Goal: Task Accomplishment & Management: Manage account settings

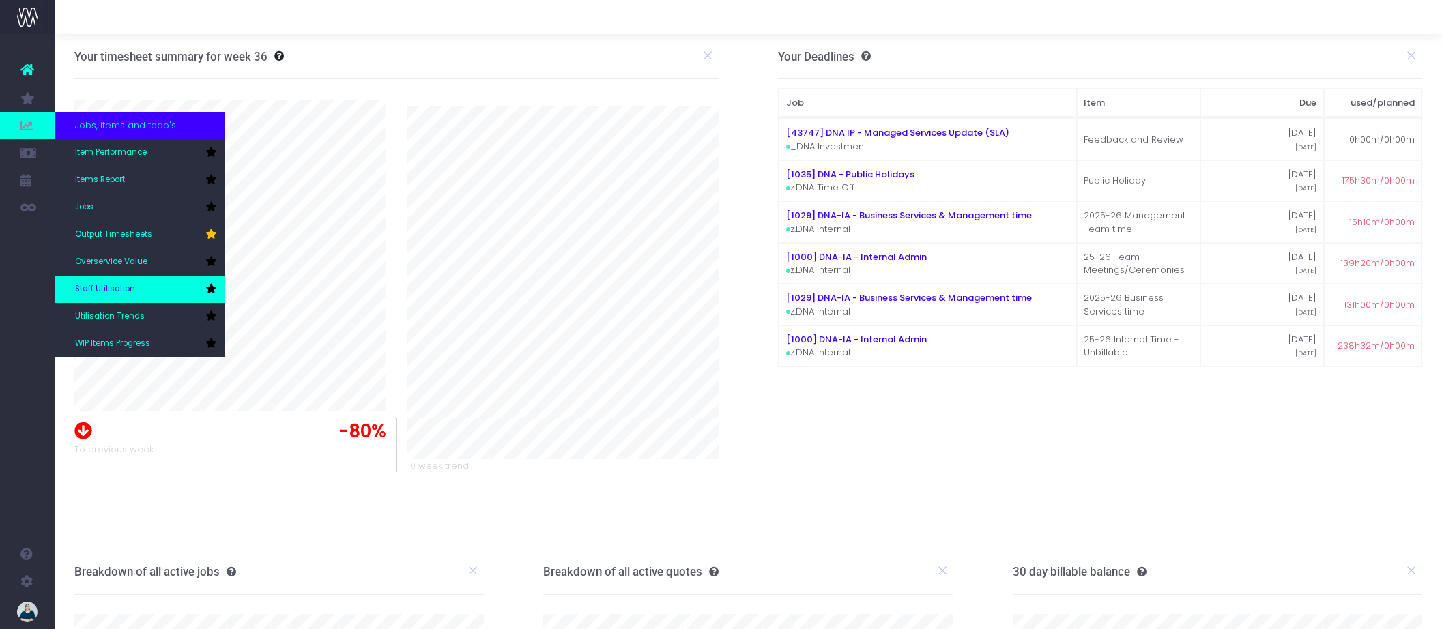
click at [117, 283] on span "Staff Utilisation" at bounding box center [105, 289] width 60 height 12
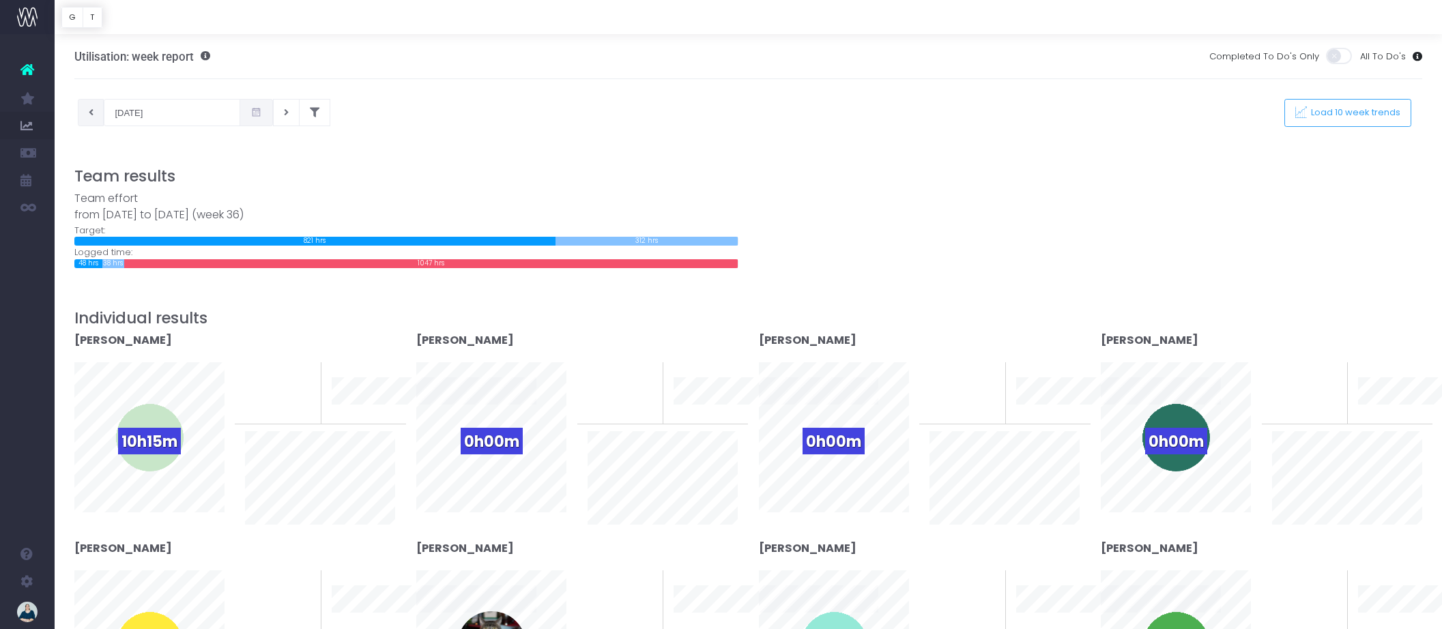
click at [95, 113] on button at bounding box center [91, 112] width 27 height 27
type input "25-08-2025"
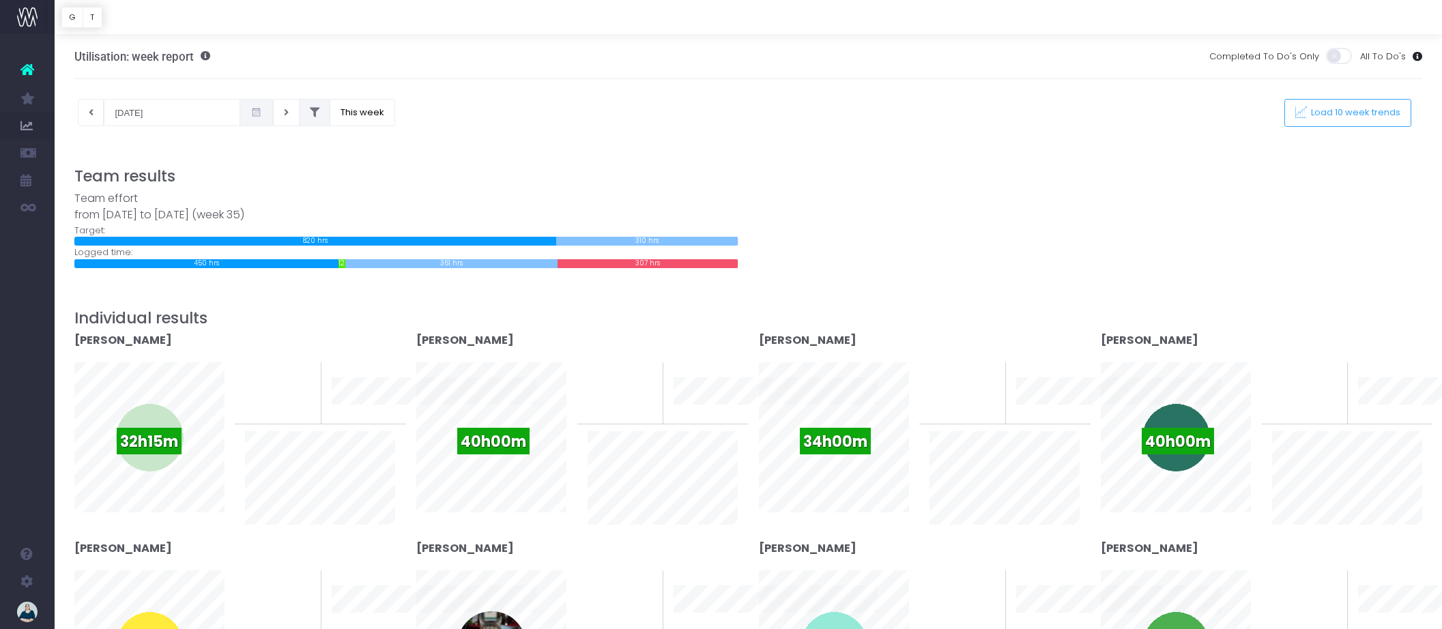
click at [310, 113] on icon at bounding box center [315, 113] width 10 height 0
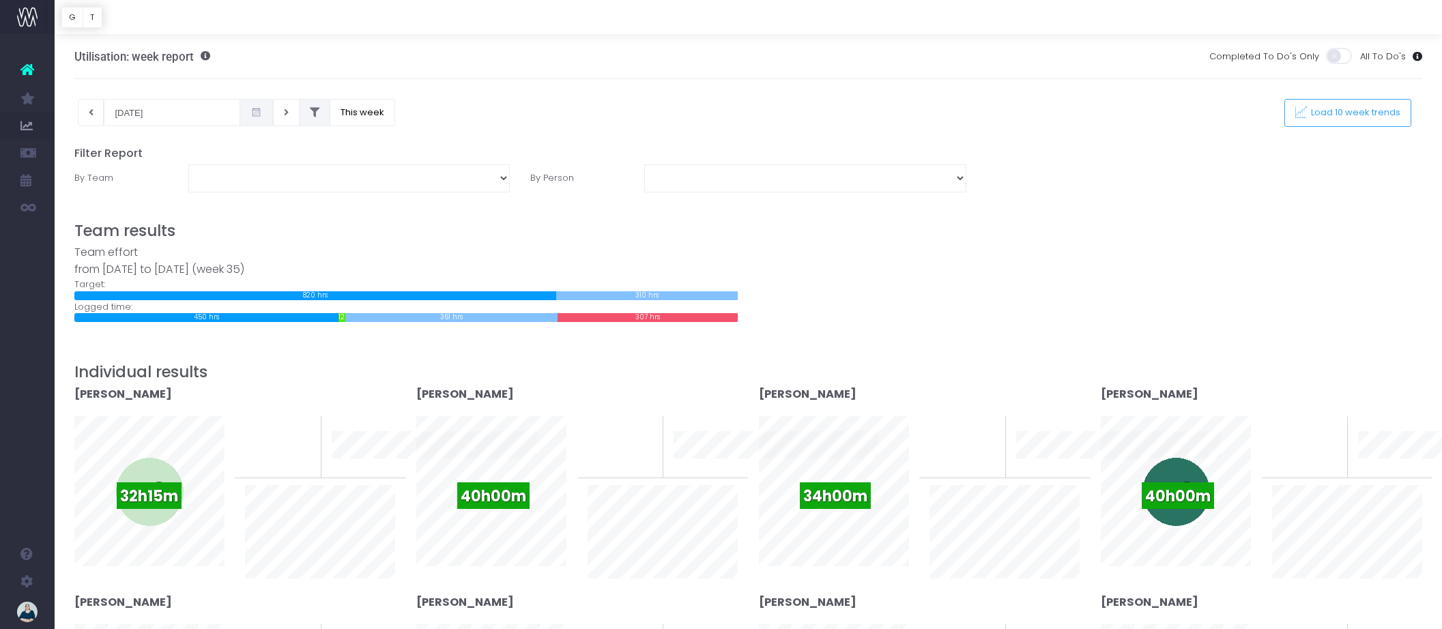
click at [310, 113] on icon at bounding box center [315, 113] width 10 height 0
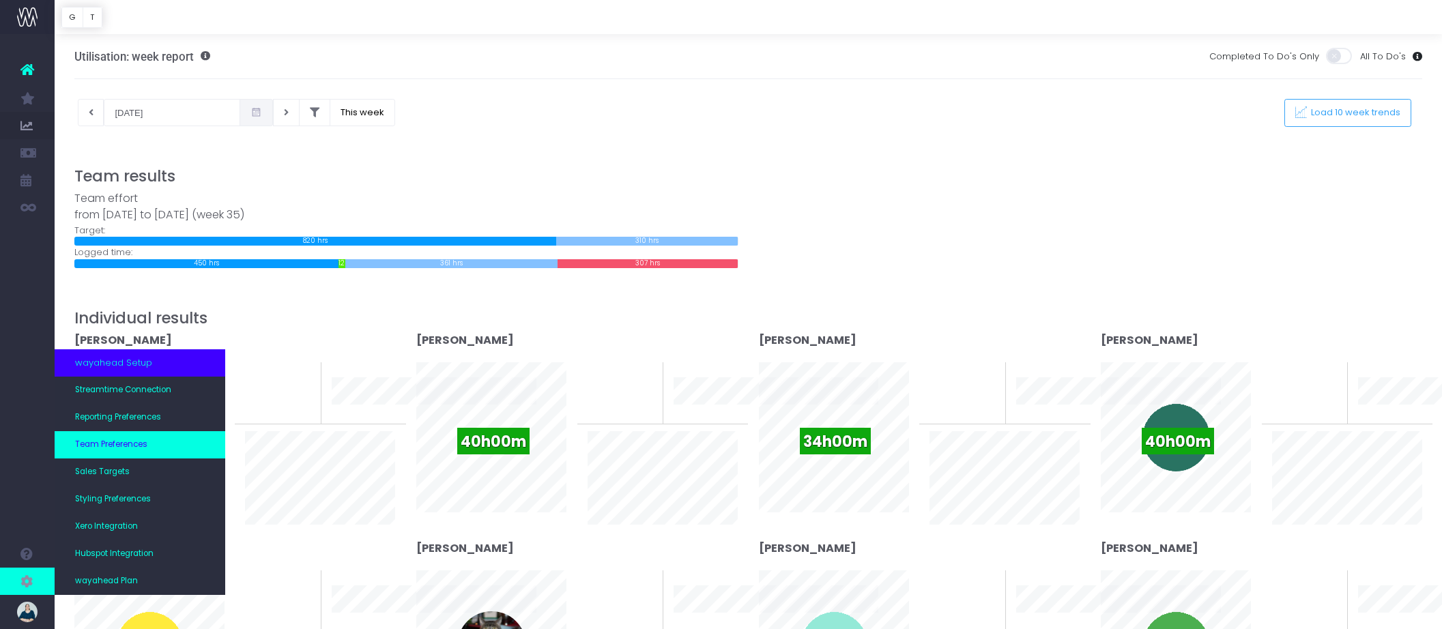
click at [122, 446] on span "Team Preferences" at bounding box center [111, 445] width 72 height 12
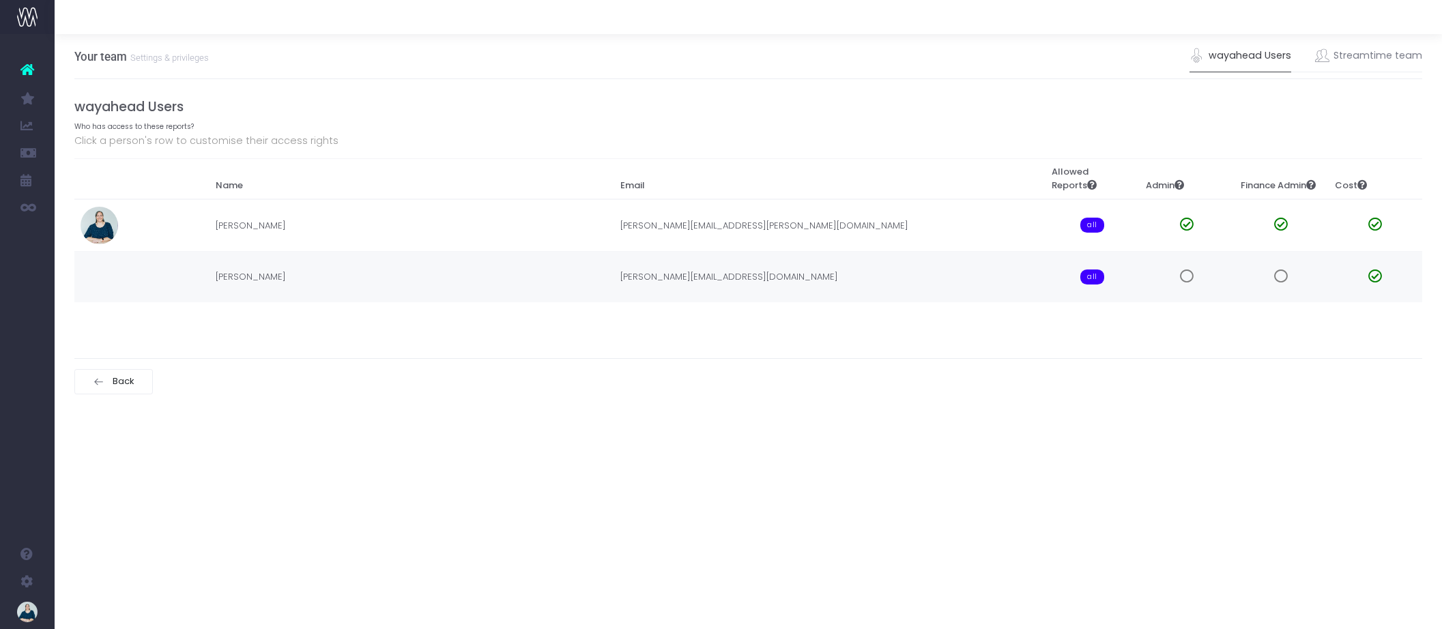
click at [1286, 275] on span at bounding box center [1281, 277] width 14 height 14
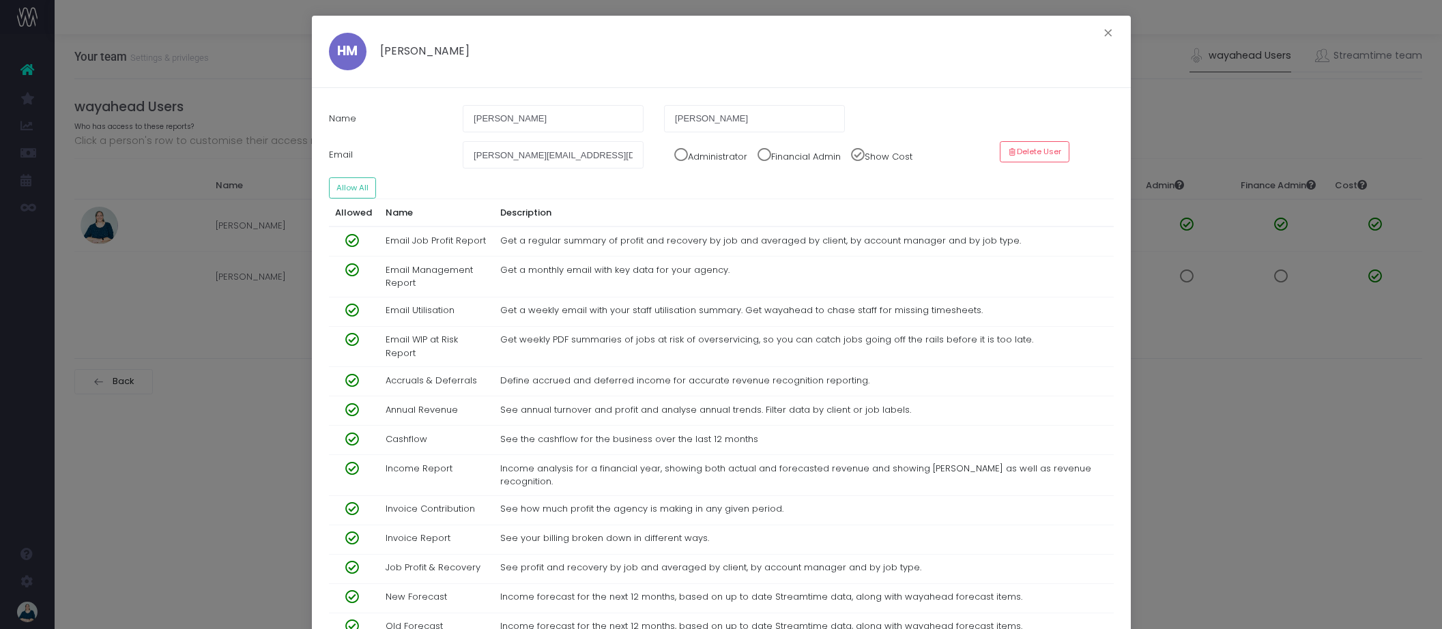
click at [682, 155] on span at bounding box center [676, 151] width 24 height 20
click at [769, 156] on span at bounding box center [759, 151] width 24 height 20
click at [359, 190] on button "Allow All" at bounding box center [353, 187] width 48 height 21
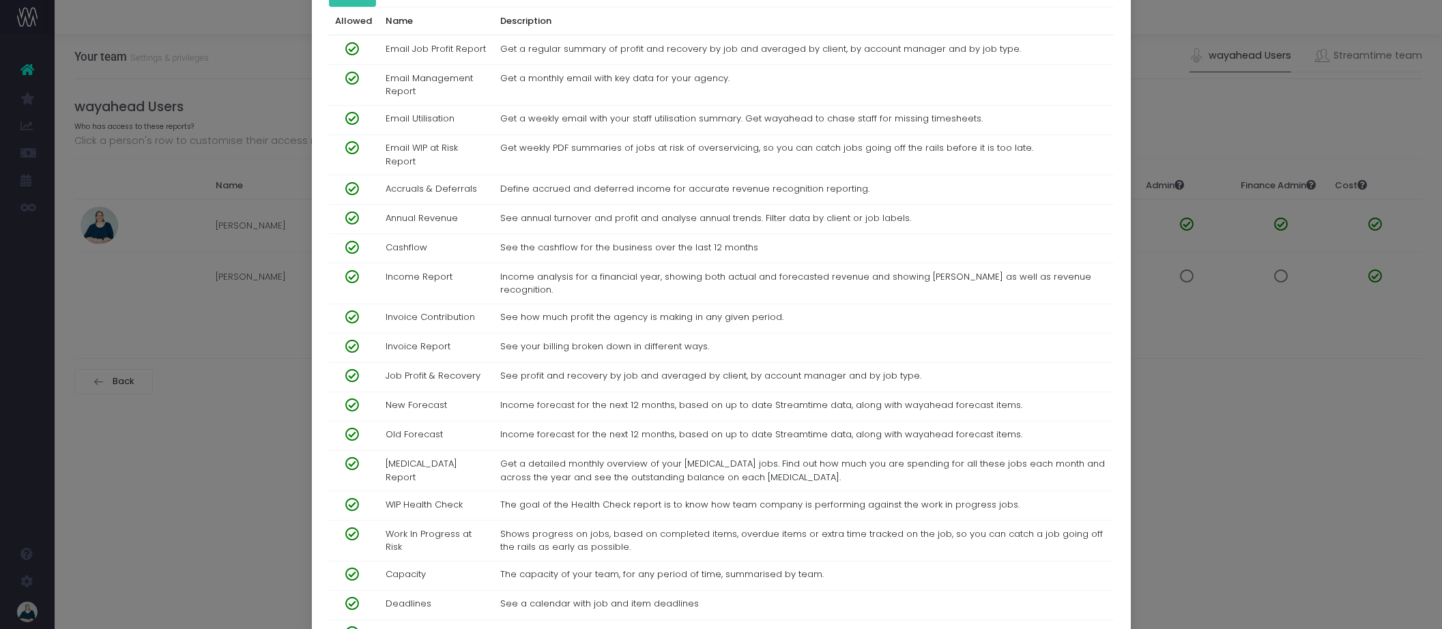
scroll to position [534, 0]
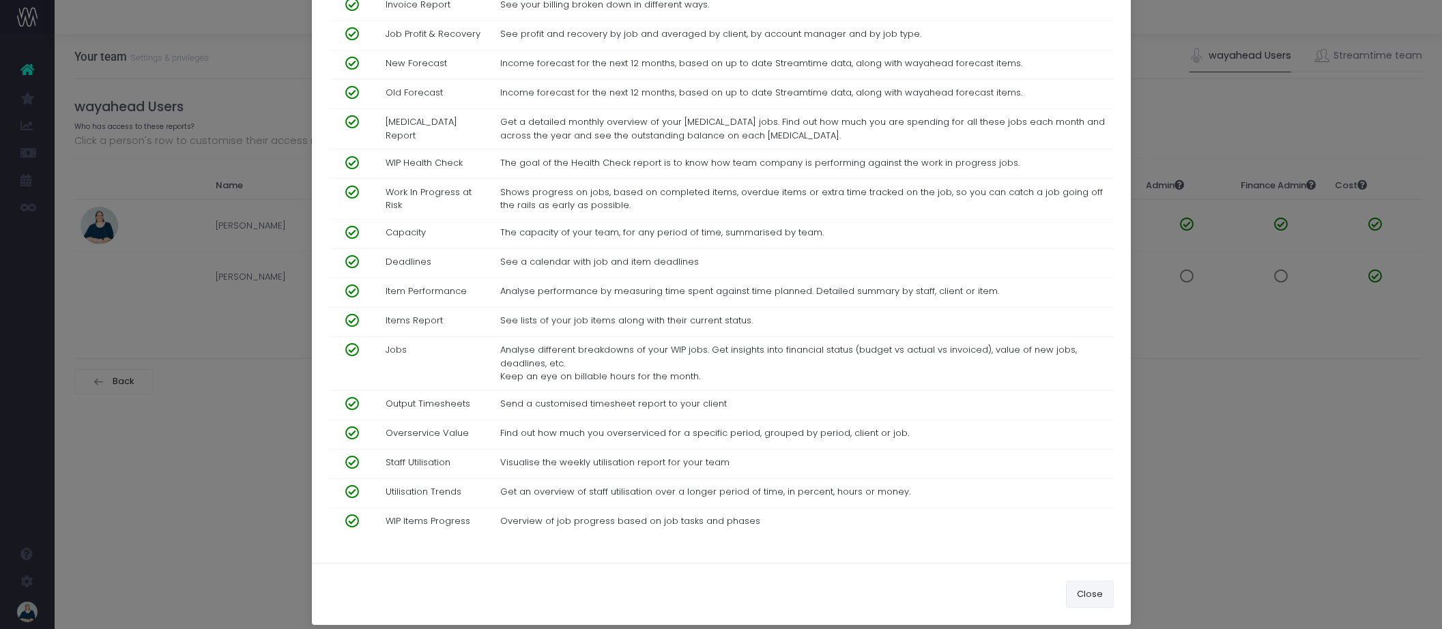
click at [1084, 582] on button "Close" at bounding box center [1090, 594] width 48 height 27
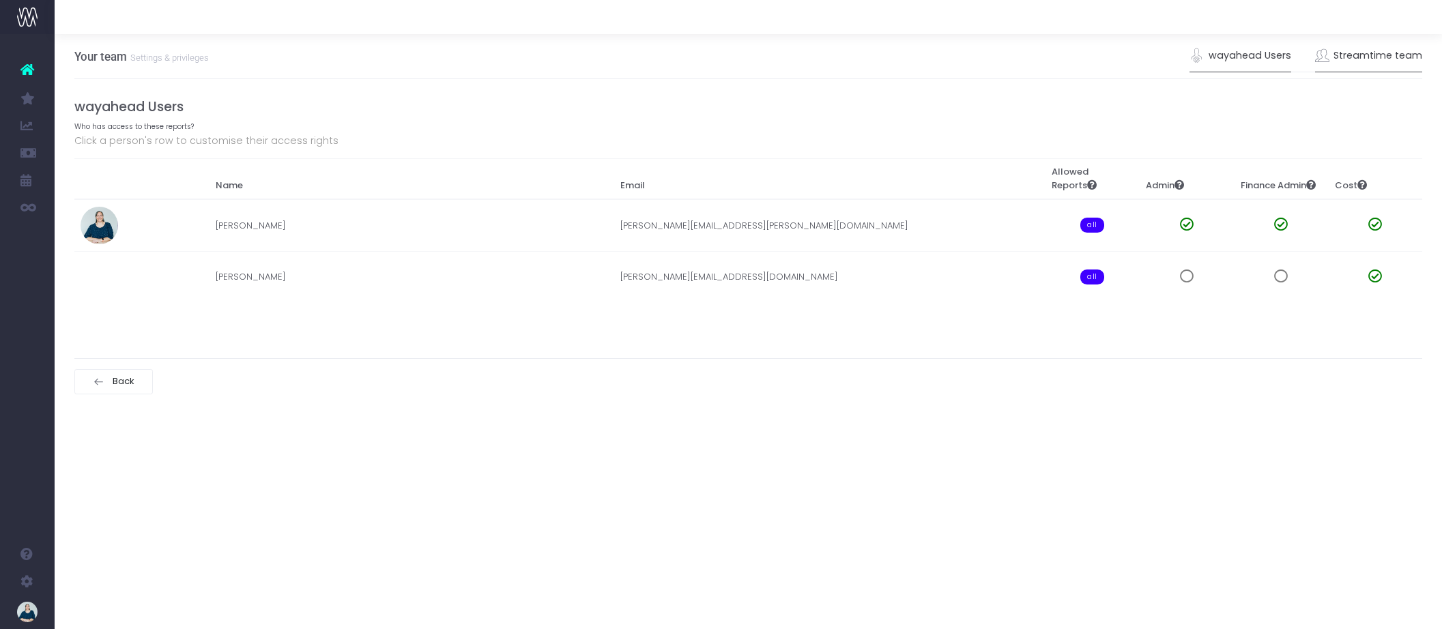
click at [1389, 57] on link "Streamtime team" at bounding box center [1369, 55] width 108 height 31
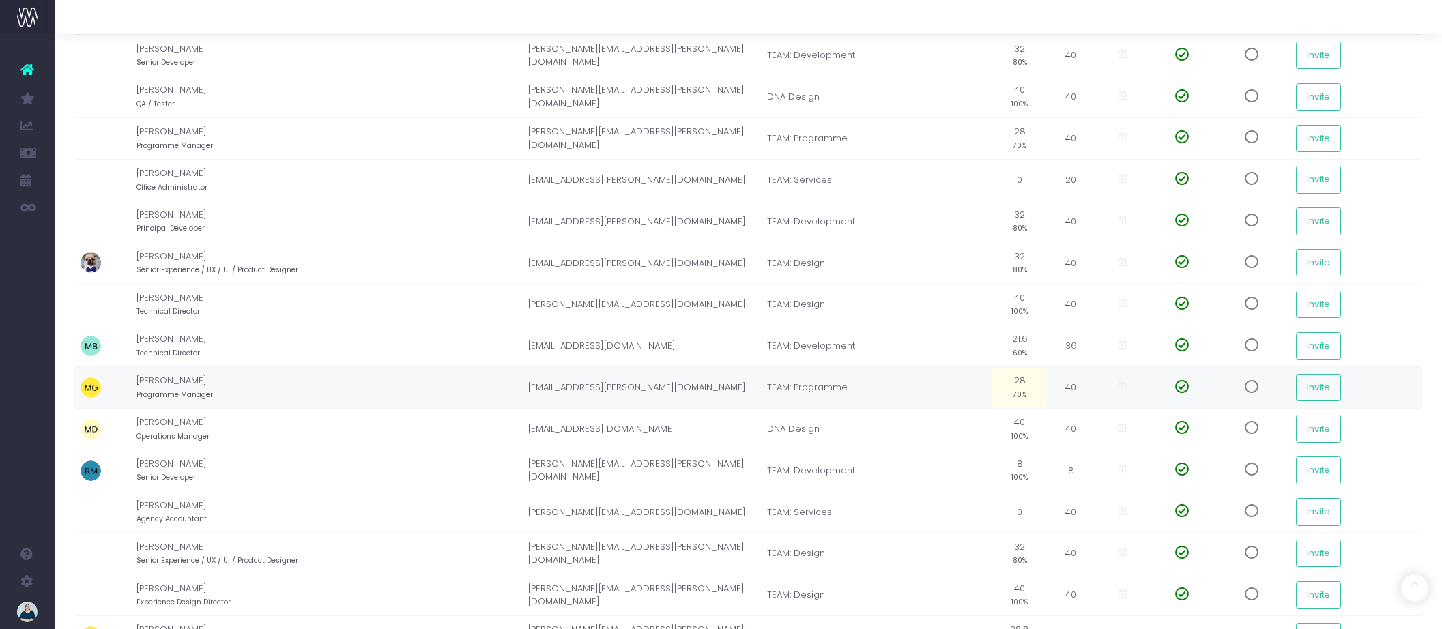
scroll to position [899, 2]
click at [1022, 393] on td "28 70%" at bounding box center [1017, 387] width 55 height 42
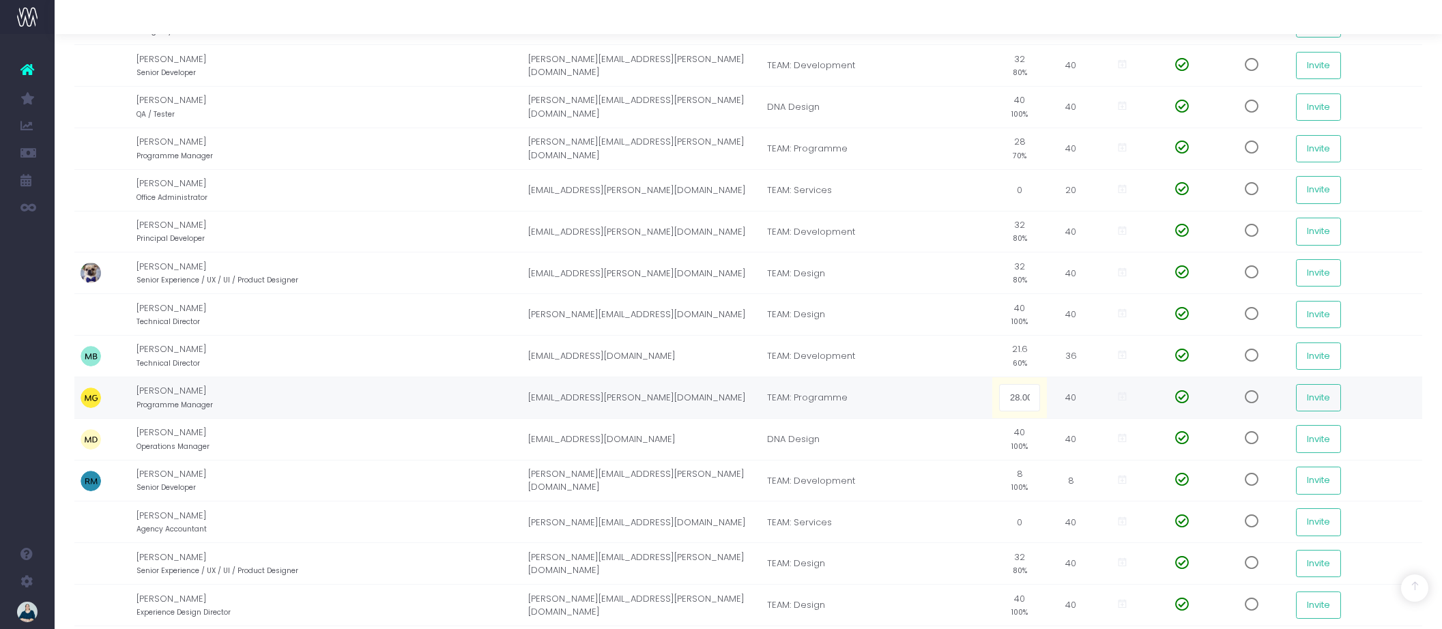
scroll to position [882, 0]
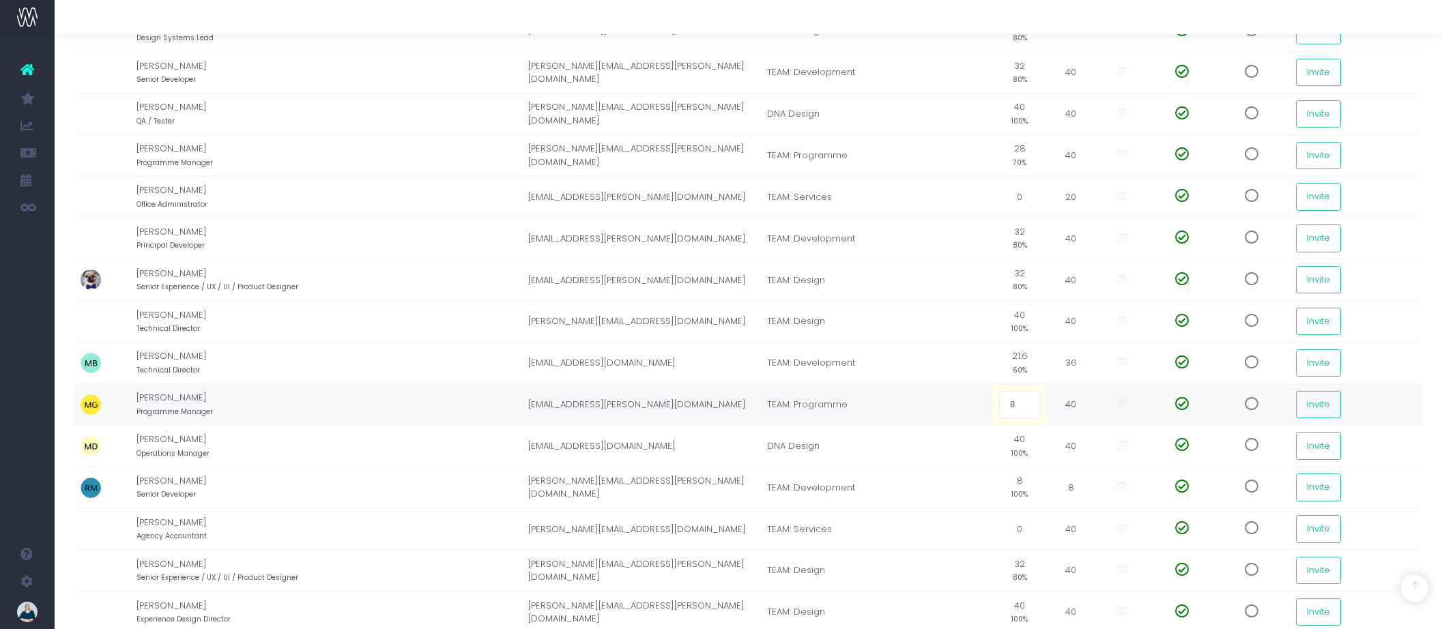
type input "80"
click at [961, 401] on td "TEAM: Programme" at bounding box center [876, 405] width 232 height 42
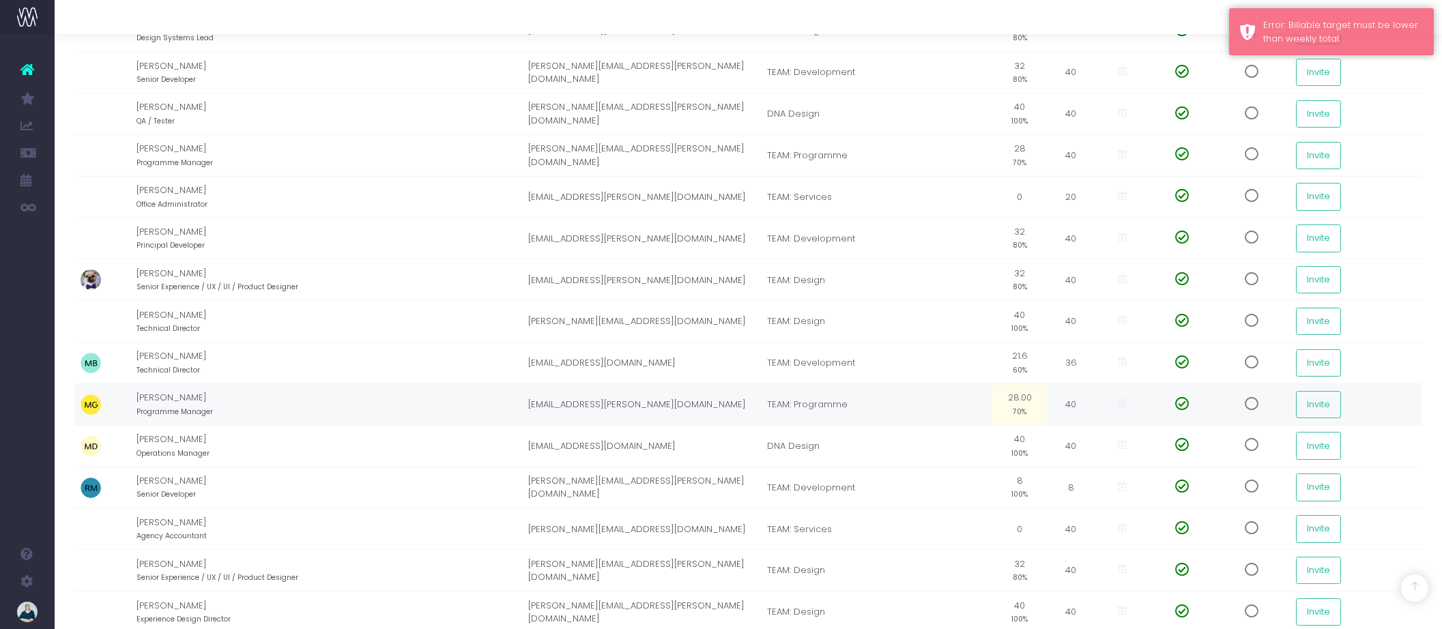
click at [1017, 405] on small "70%" at bounding box center [1020, 411] width 14 height 12
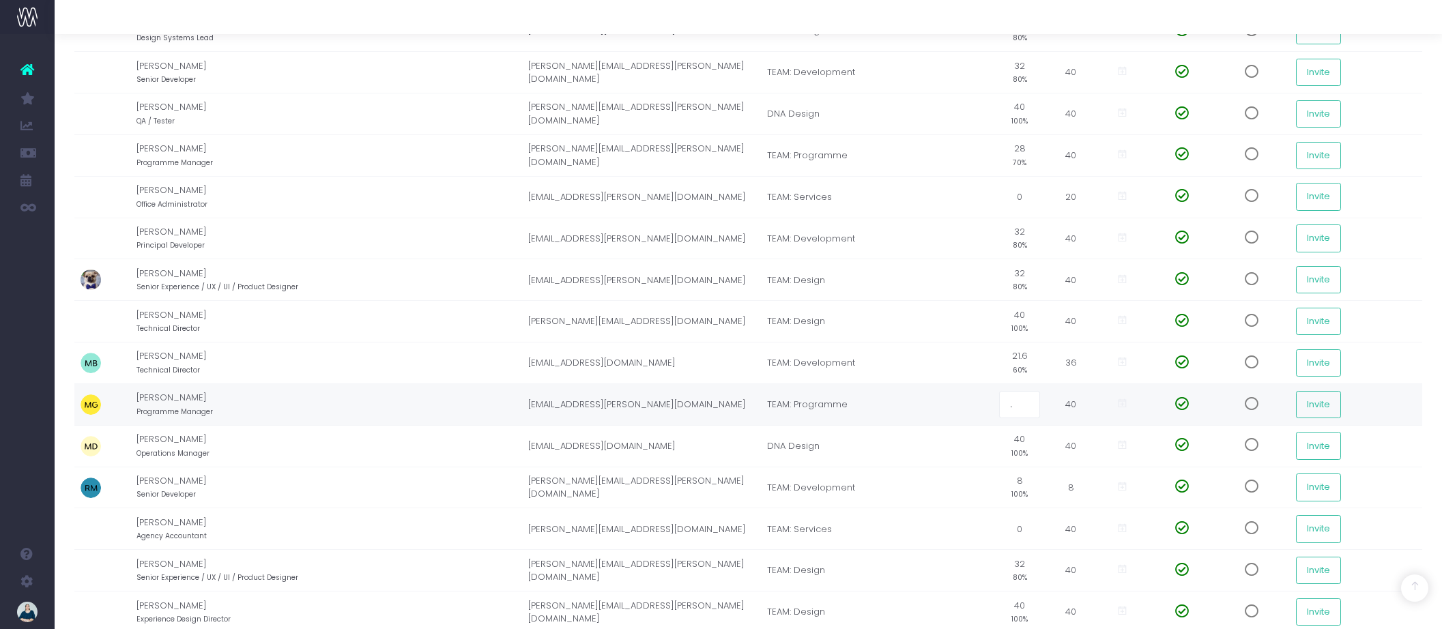
type input ".8"
click at [966, 404] on td "TEAM: Programme" at bounding box center [876, 405] width 232 height 42
click at [1019, 405] on small "2%" at bounding box center [1020, 411] width 10 height 12
drag, startPoint x: 1022, startPoint y: 405, endPoint x: 1001, endPoint y: 403, distance: 21.2
click at [1001, 403] on input "0.8" at bounding box center [1020, 404] width 42 height 27
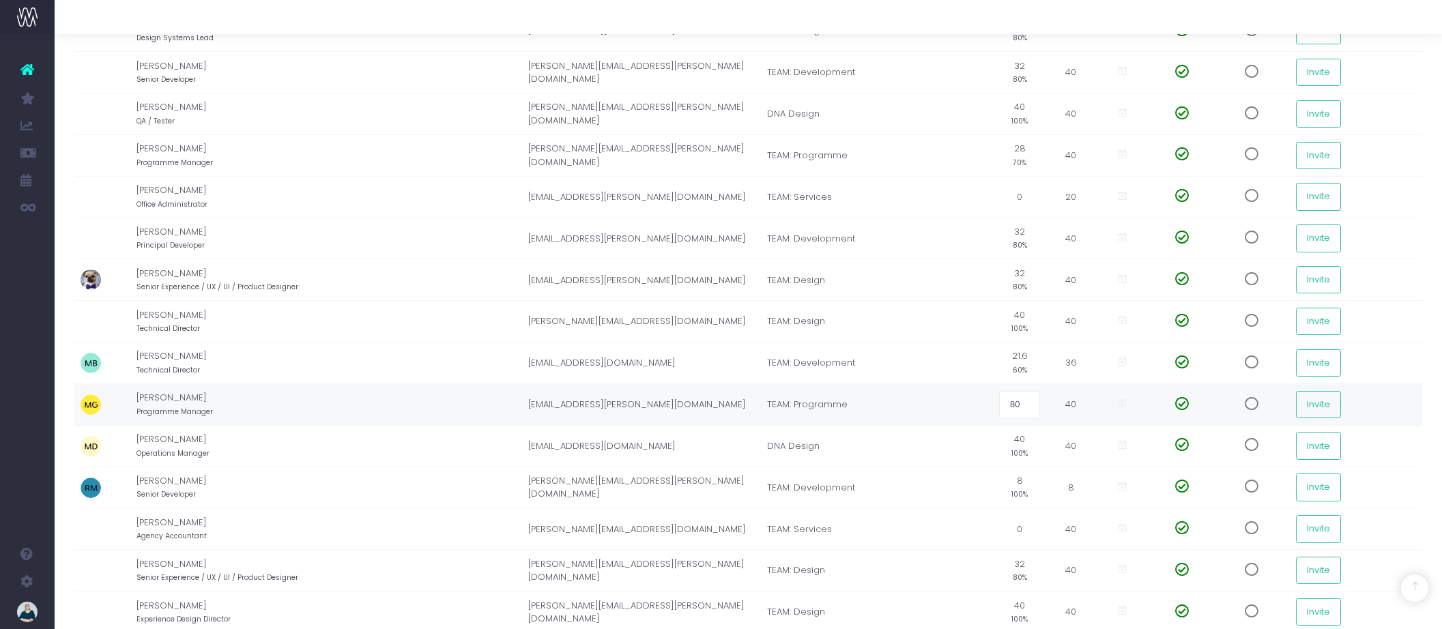
type input "80%"
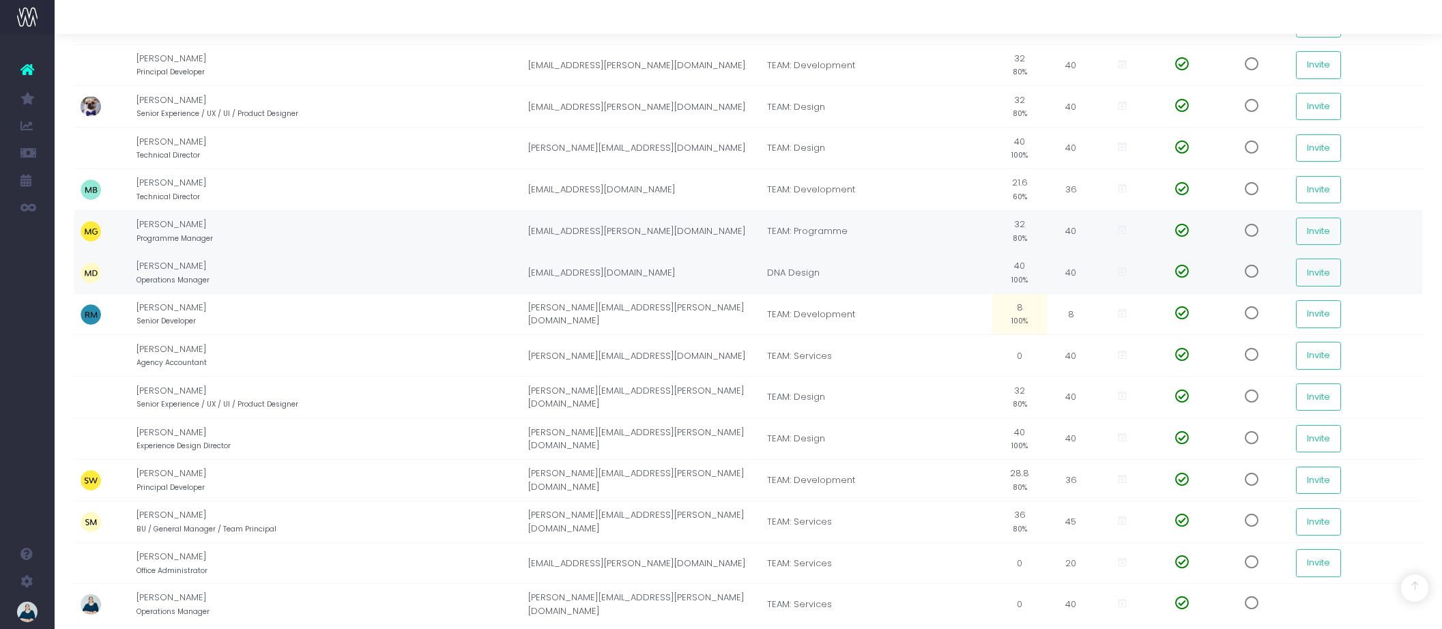
scroll to position [1058, 0]
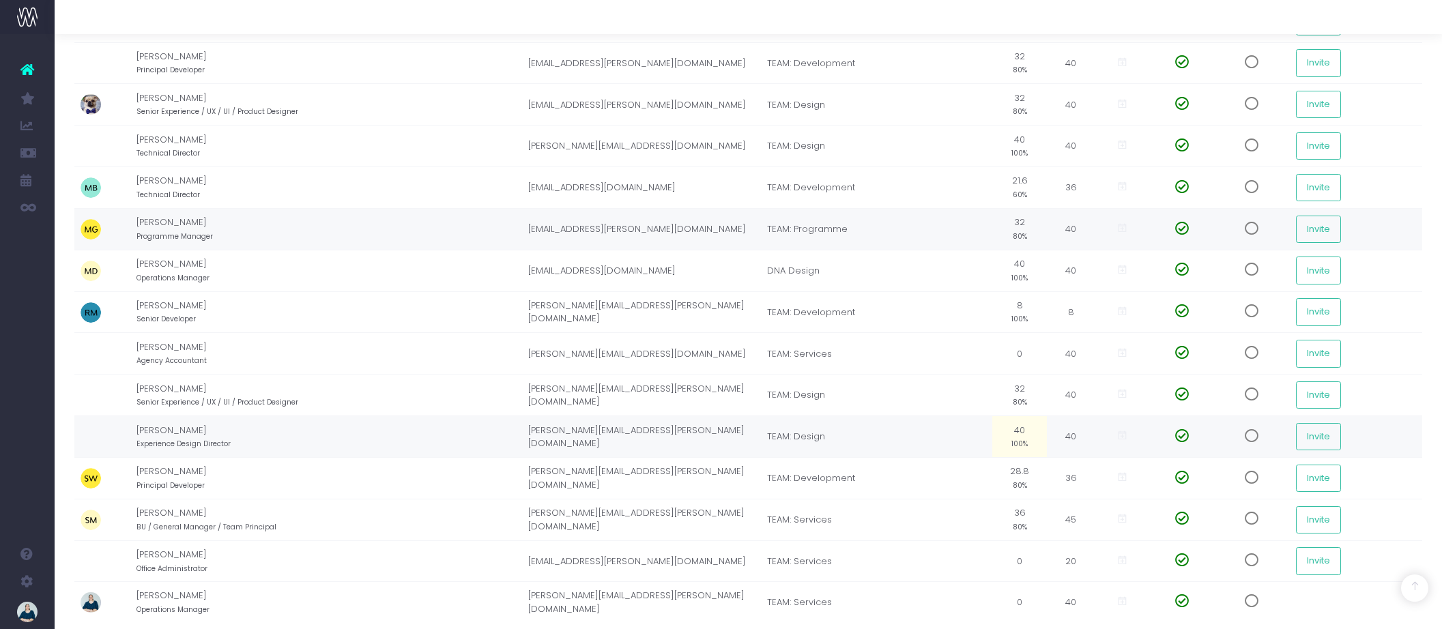
click at [1013, 440] on small "100%" at bounding box center [1019, 443] width 16 height 12
type input "80%"
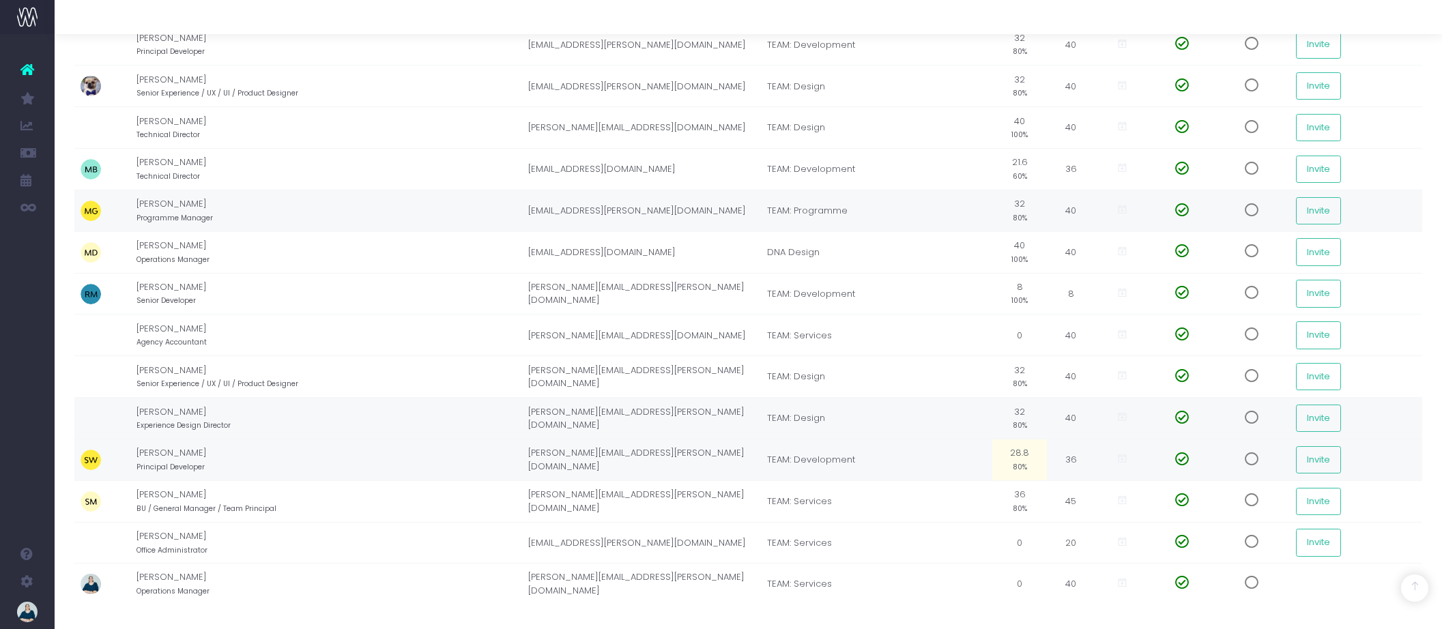
scroll to position [0, 0]
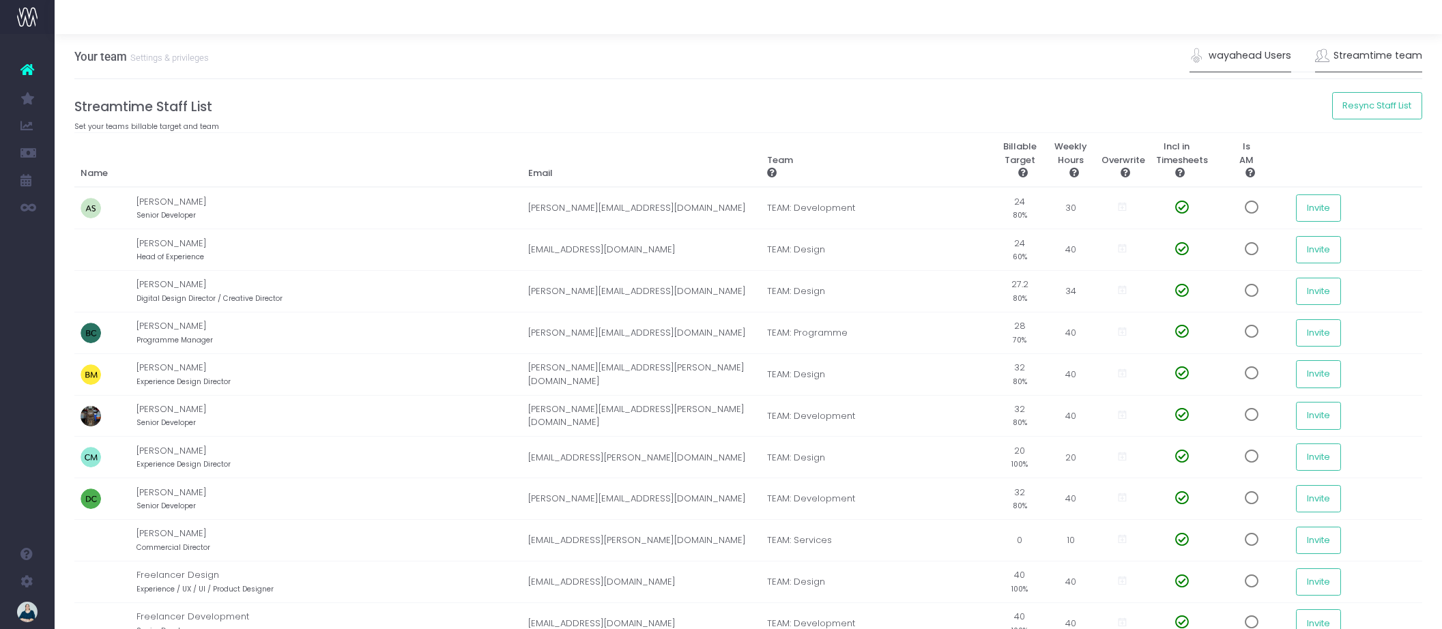
click at [1244, 44] on link "wayahead Users" at bounding box center [1240, 55] width 102 height 31
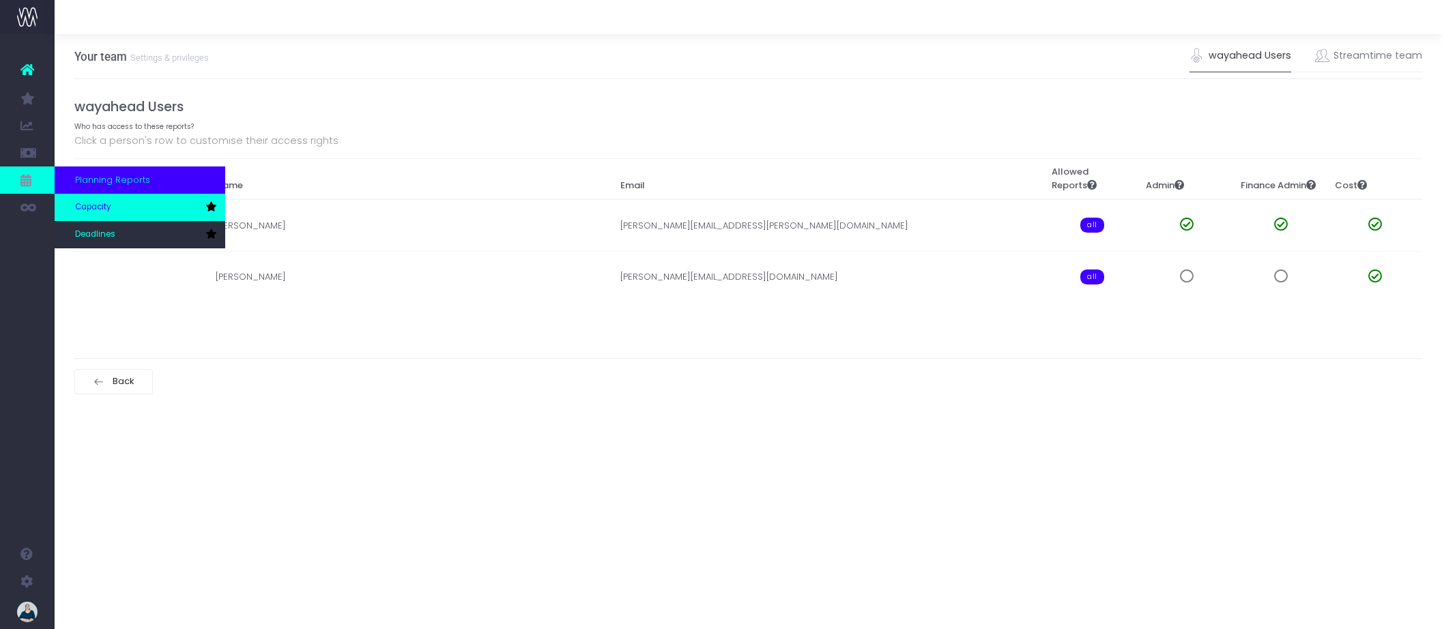
click at [87, 207] on span "Capacity" at bounding box center [93, 207] width 36 height 12
